Goal: Task Accomplishment & Management: Manage account settings

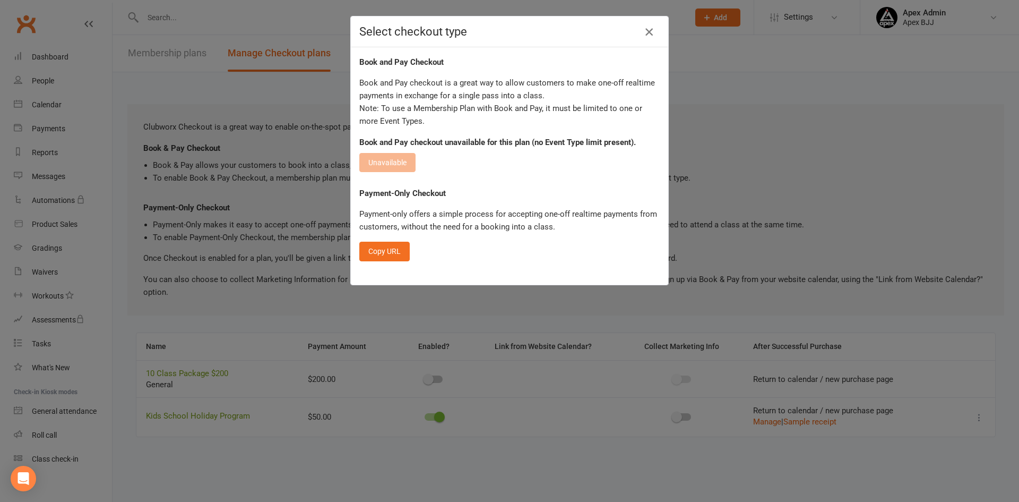
drag, startPoint x: 644, startPoint y: 28, endPoint x: 637, endPoint y: 30, distance: 7.4
click at [644, 28] on icon "button" at bounding box center [649, 31] width 13 height 13
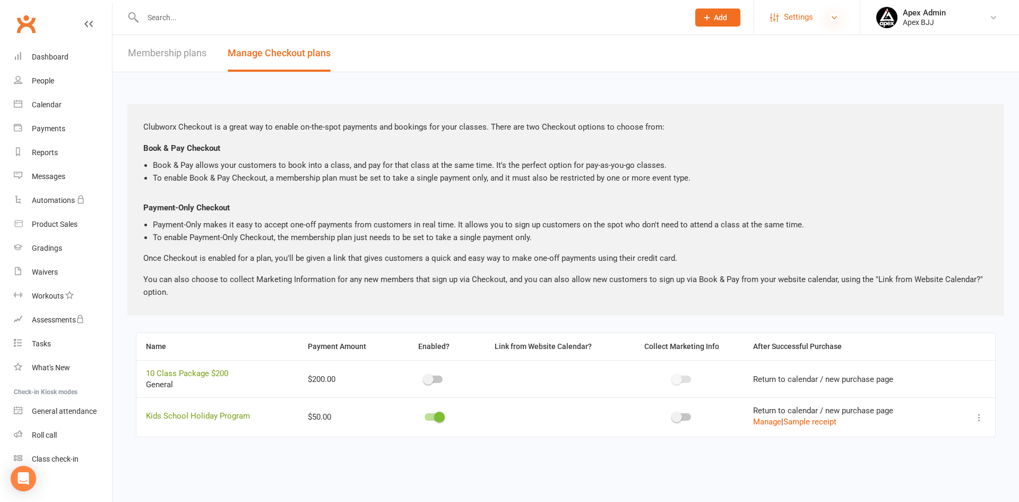
click at [832, 16] on icon at bounding box center [834, 17] width 8 height 8
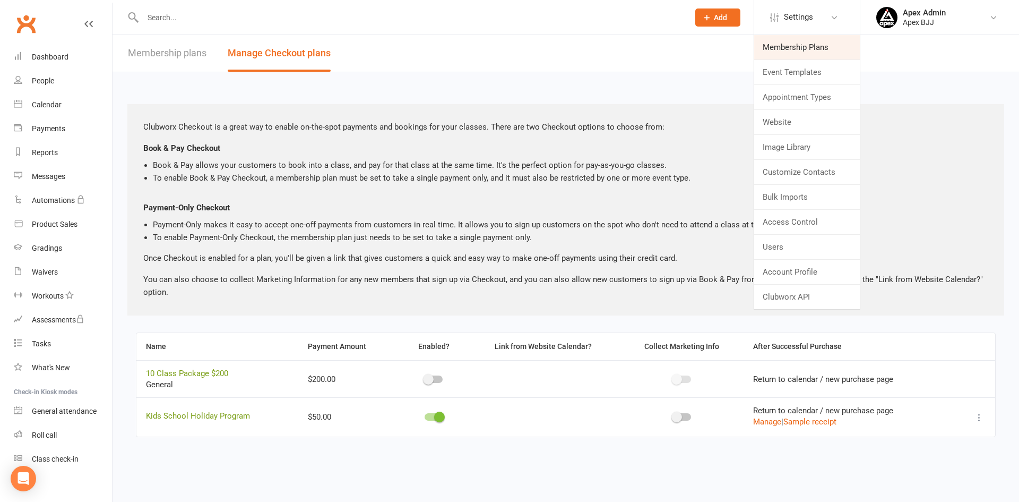
click at [802, 49] on link "Membership Plans" at bounding box center [807, 47] width 106 height 24
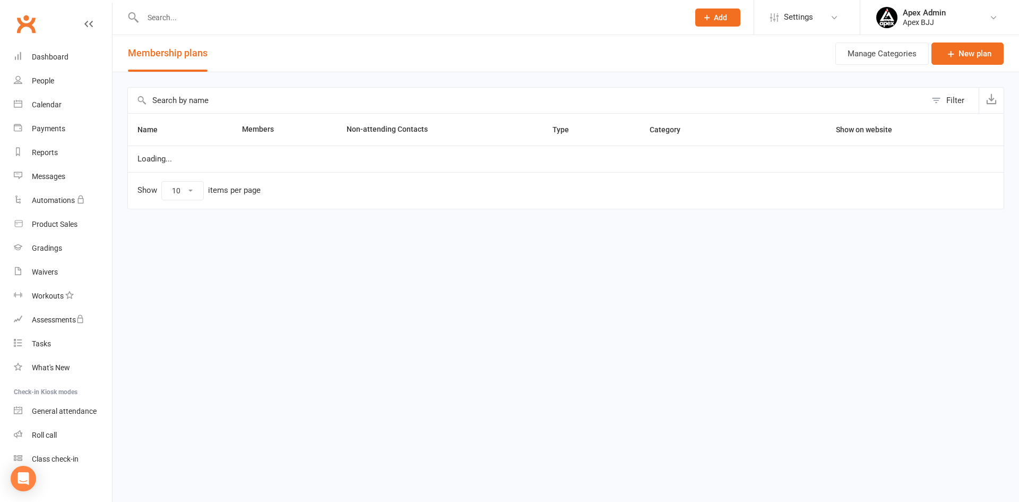
select select "100"
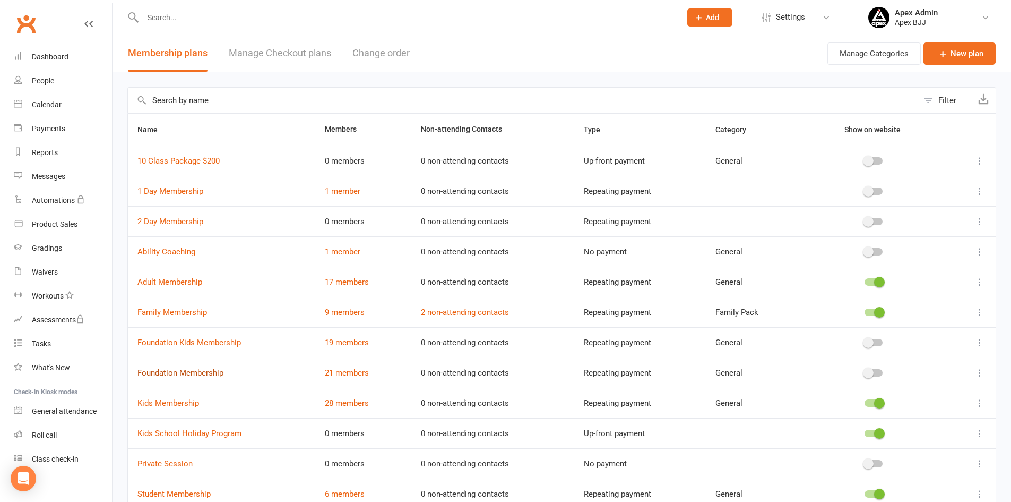
click at [203, 372] on link "Foundation Membership" at bounding box center [180, 373] width 86 height 10
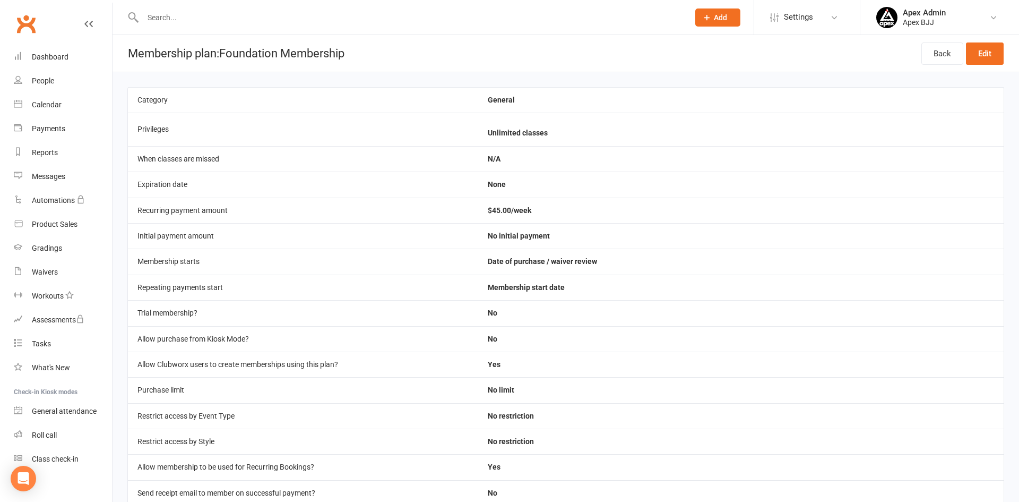
select select "100"
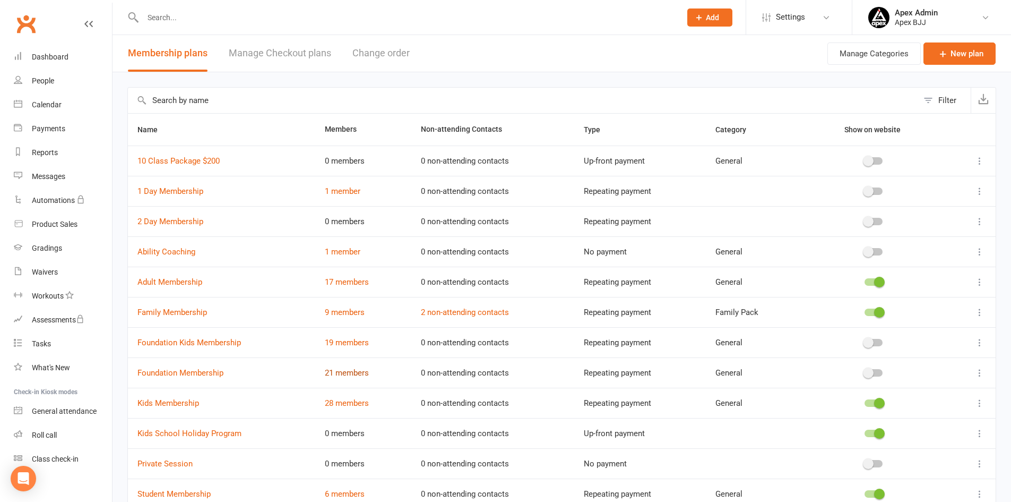
click at [358, 372] on link "21 members" at bounding box center [347, 373] width 44 height 10
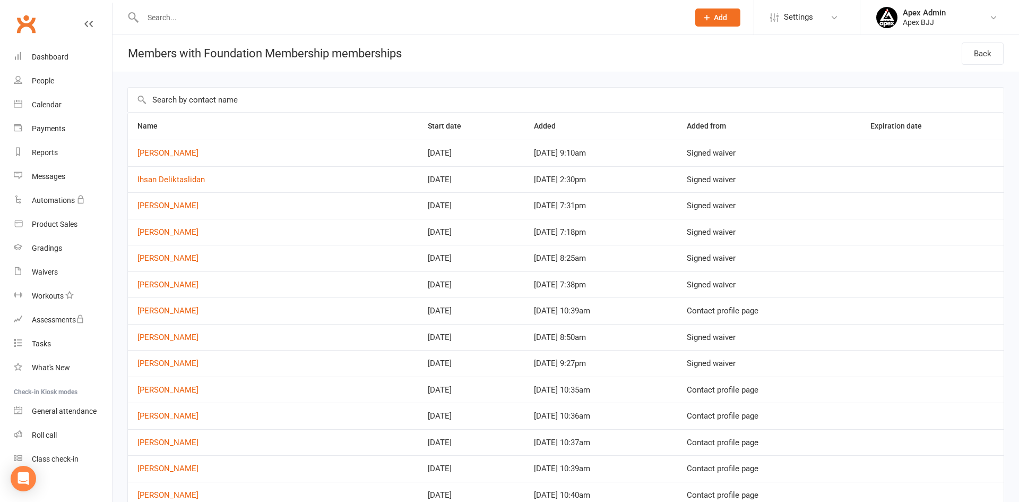
select select "100"
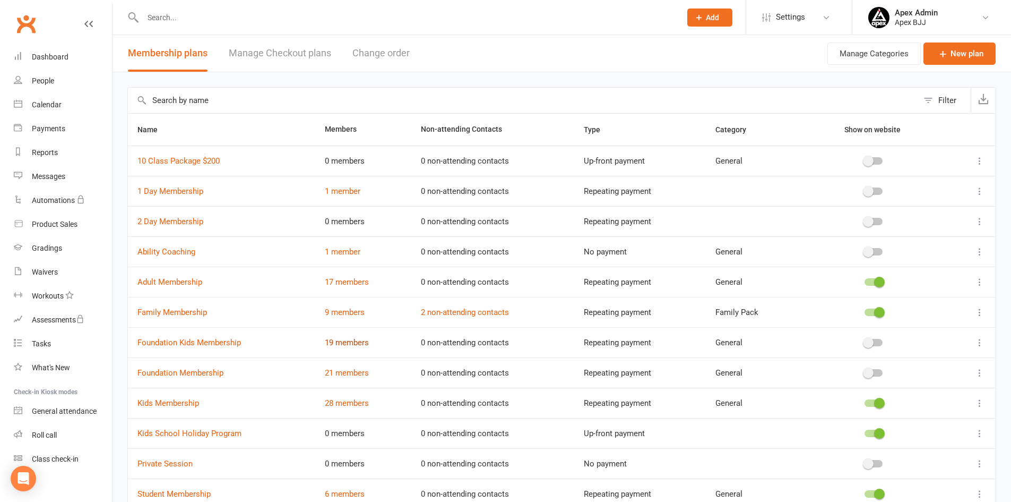
click at [362, 343] on link "19 members" at bounding box center [347, 343] width 44 height 10
